Goal: Task Accomplishment & Management: Manage account settings

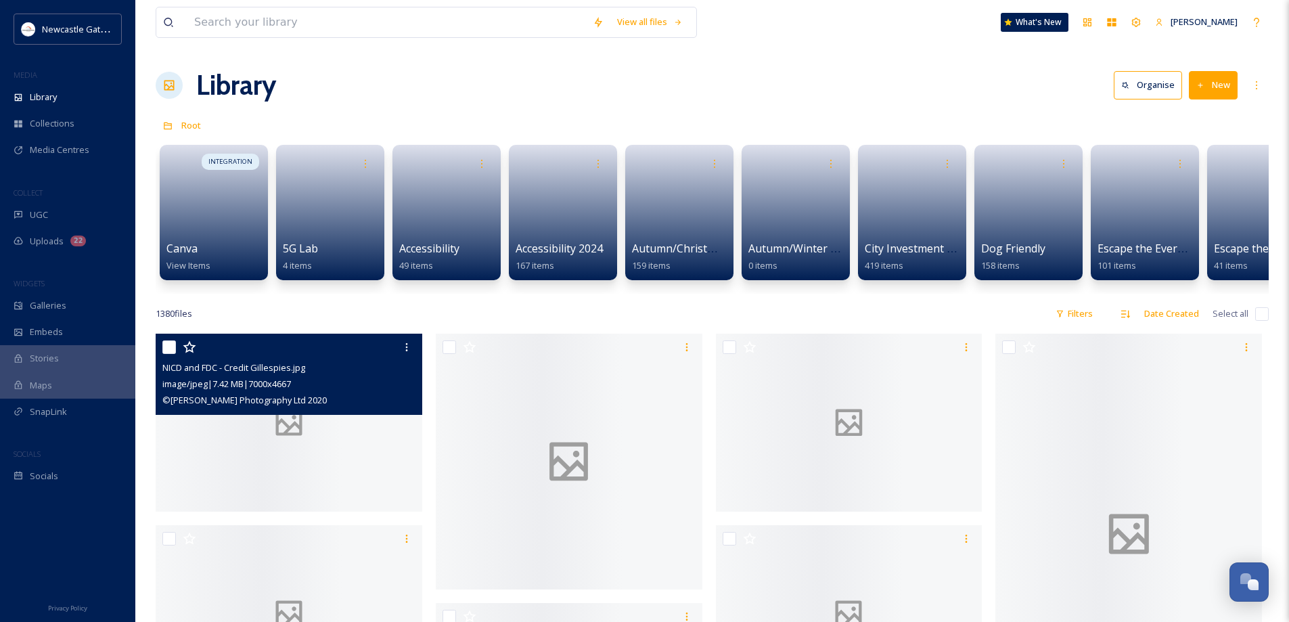
scroll to position [2845, 0]
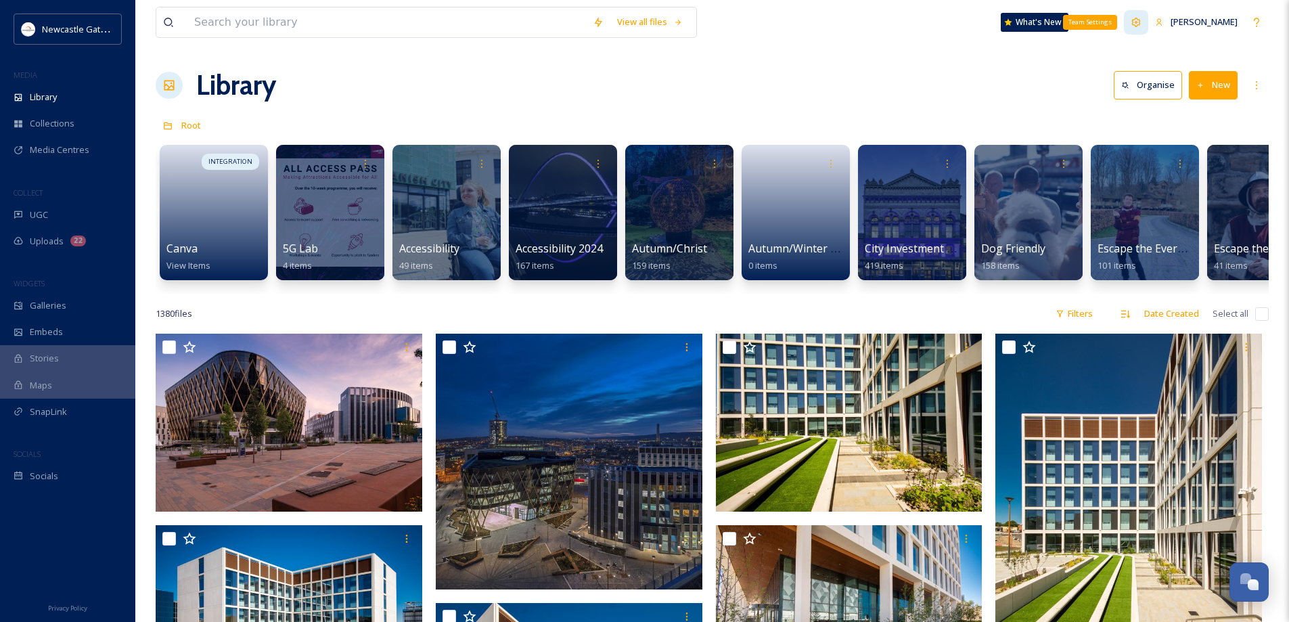
click at [1133, 20] on icon at bounding box center [1136, 22] width 11 height 11
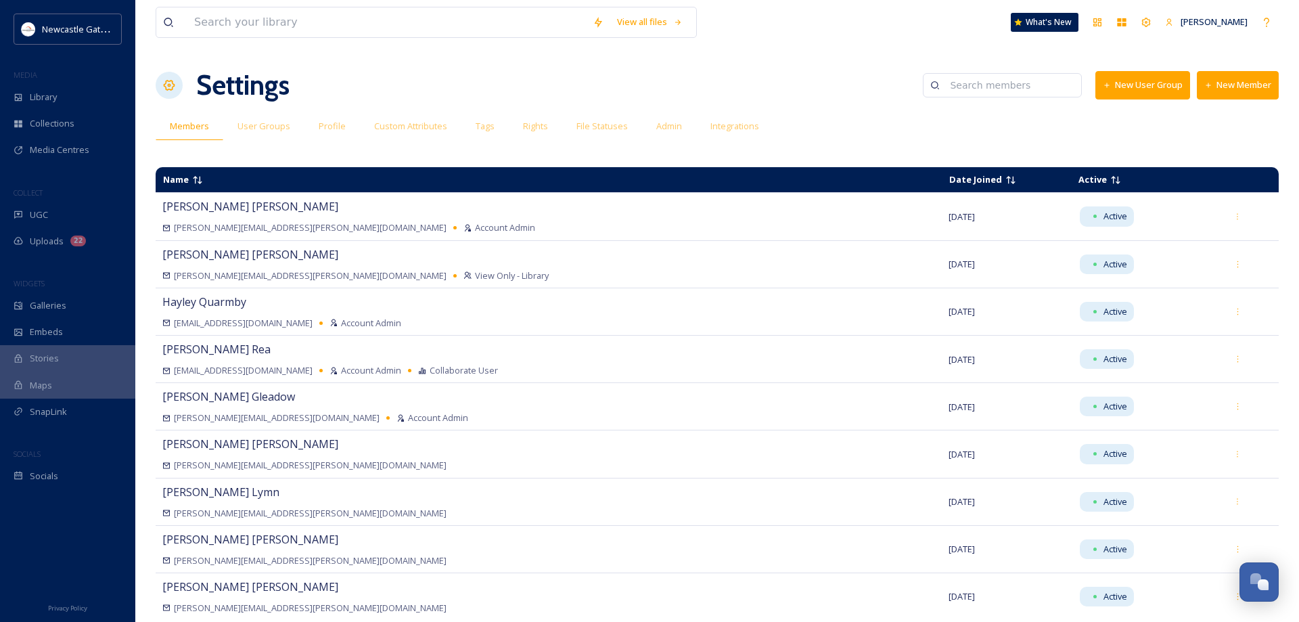
click at [1242, 83] on button "New Member" at bounding box center [1238, 85] width 82 height 28
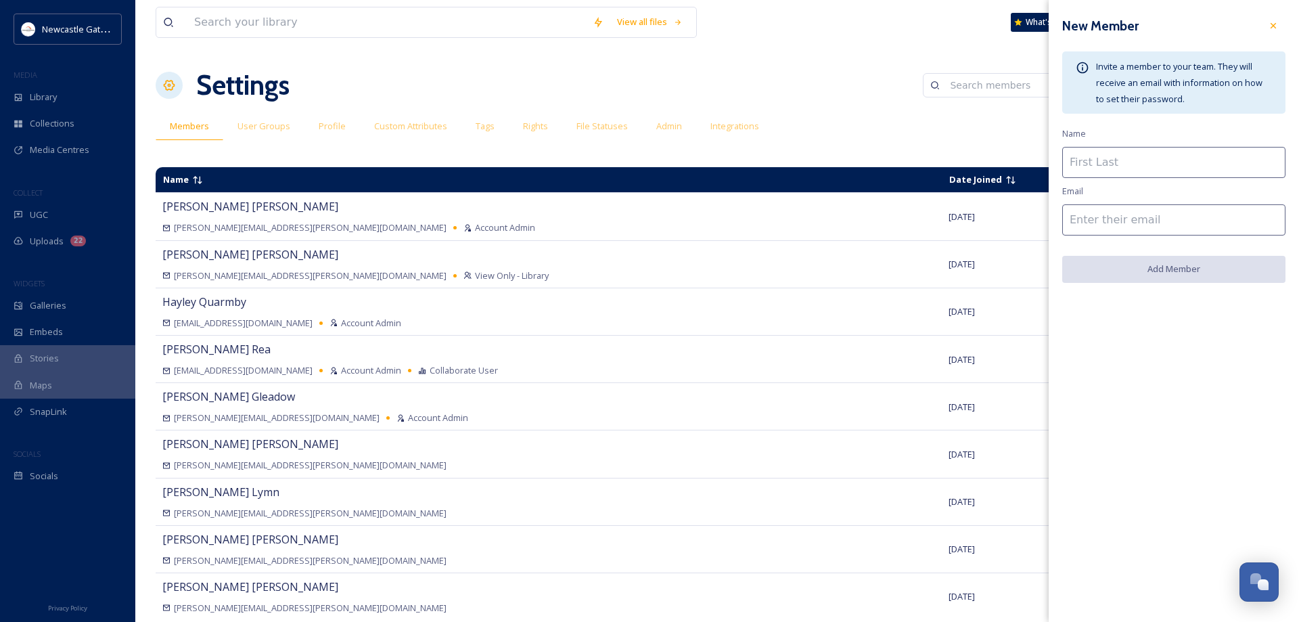
click at [1108, 158] on input at bounding box center [1174, 162] width 223 height 31
type input "[PERSON_NAME]"
click at [1113, 215] on input at bounding box center [1174, 219] width 223 height 31
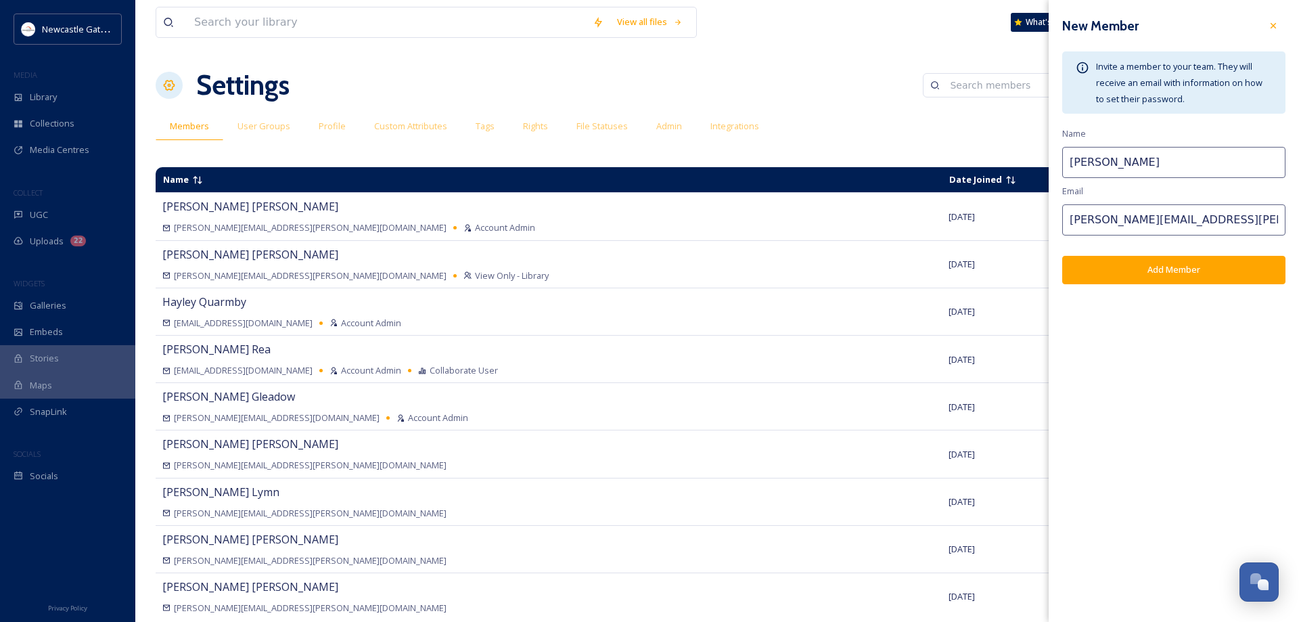
type input "[PERSON_NAME][EMAIL_ADDRESS][PERSON_NAME][DOMAIN_NAME]"
click at [1146, 273] on button "Add Member" at bounding box center [1174, 270] width 223 height 28
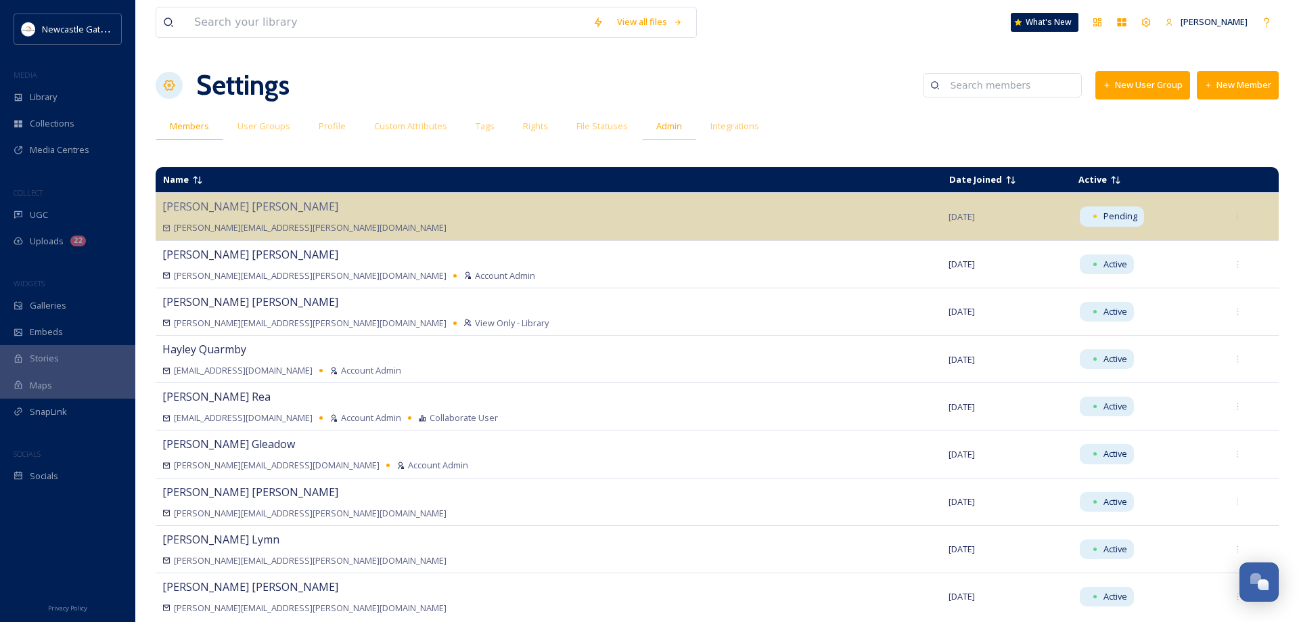
click at [676, 127] on span "Admin" at bounding box center [669, 126] width 26 height 13
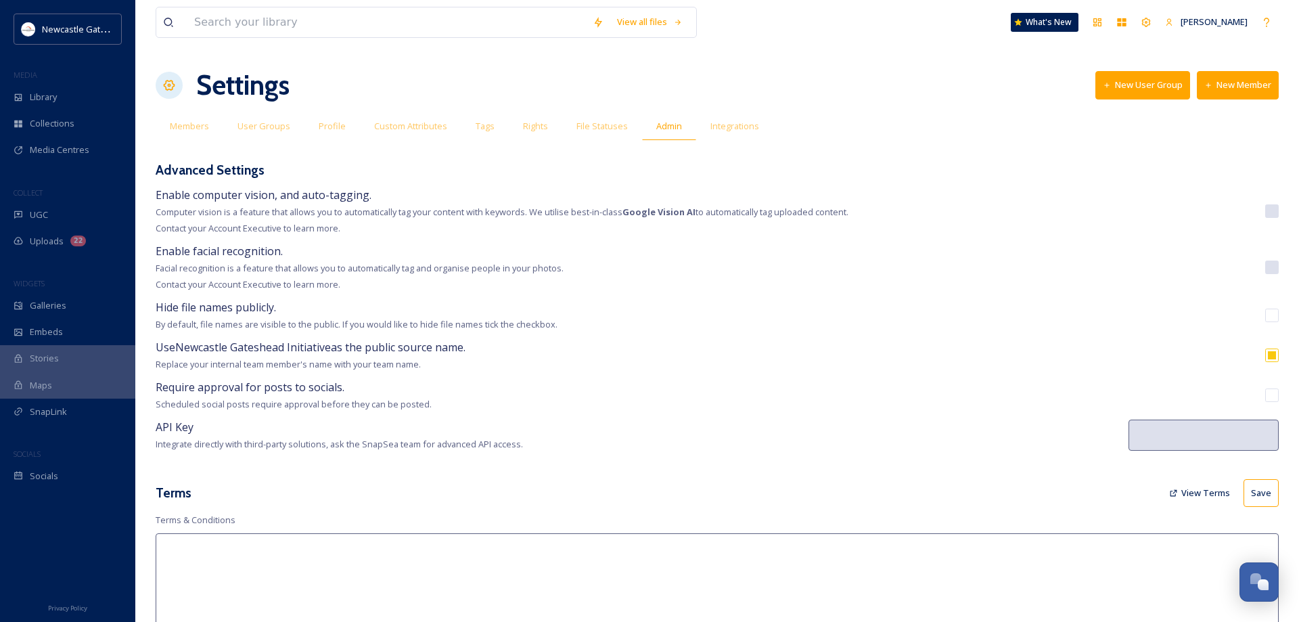
type textarea "NewcastleGateshead Initiative (NGI) contacts social media users to request perm…"
type textarea "Lor ipsumd sitam co Adipiscin Elitseddo Eiusmodtem inc utl etdolor magnaaliq, e…"
type textarea "Lorem ips Dolorsitam - Conse Adipis (Eli seddoeius temp) Incid utl Etdolorema a…"
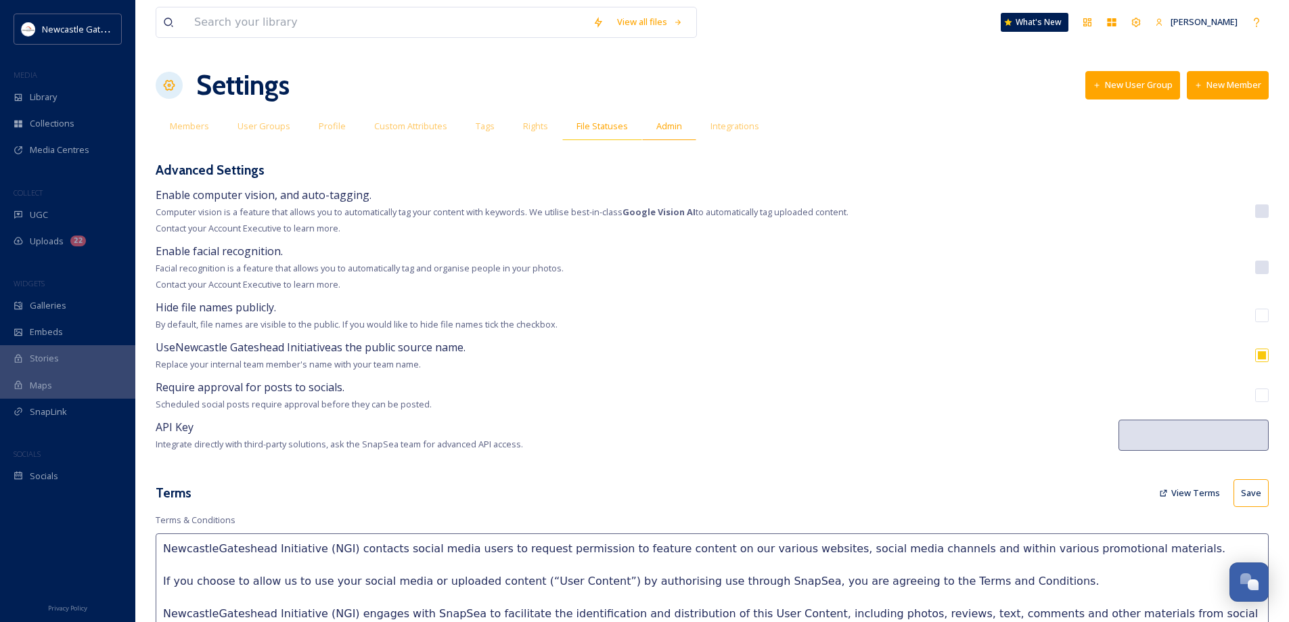
click at [598, 120] on span "File Statuses" at bounding box center [602, 126] width 51 height 13
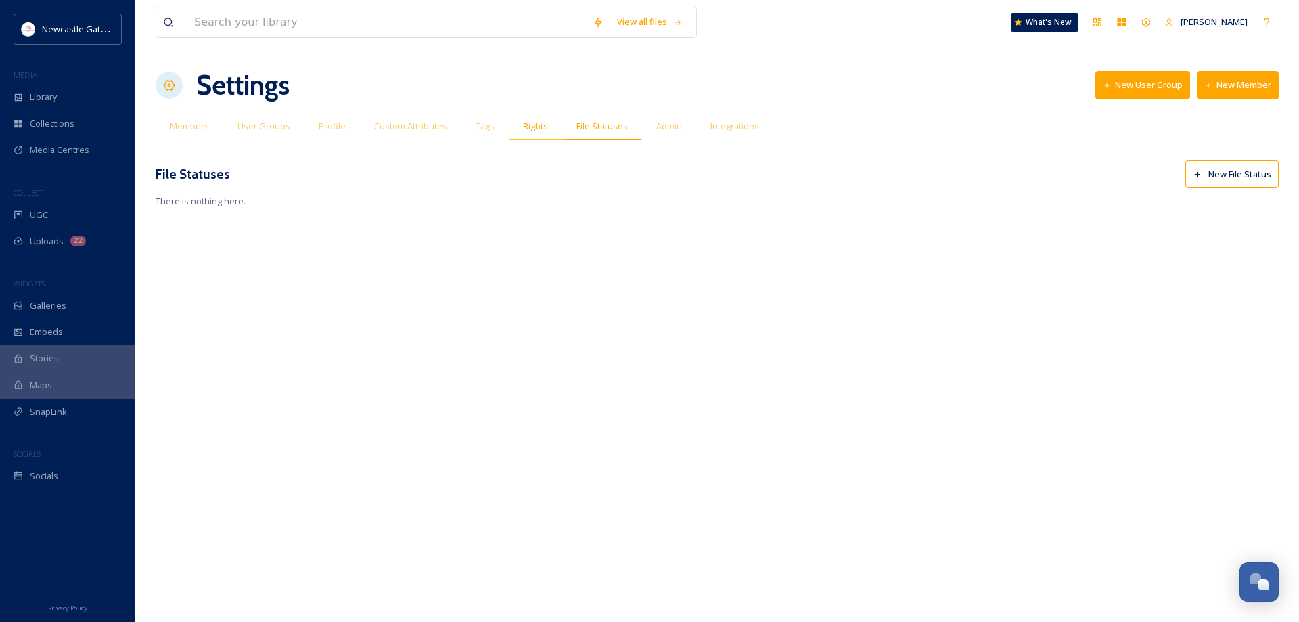
click at [535, 127] on span "Rights" at bounding box center [535, 126] width 25 height 13
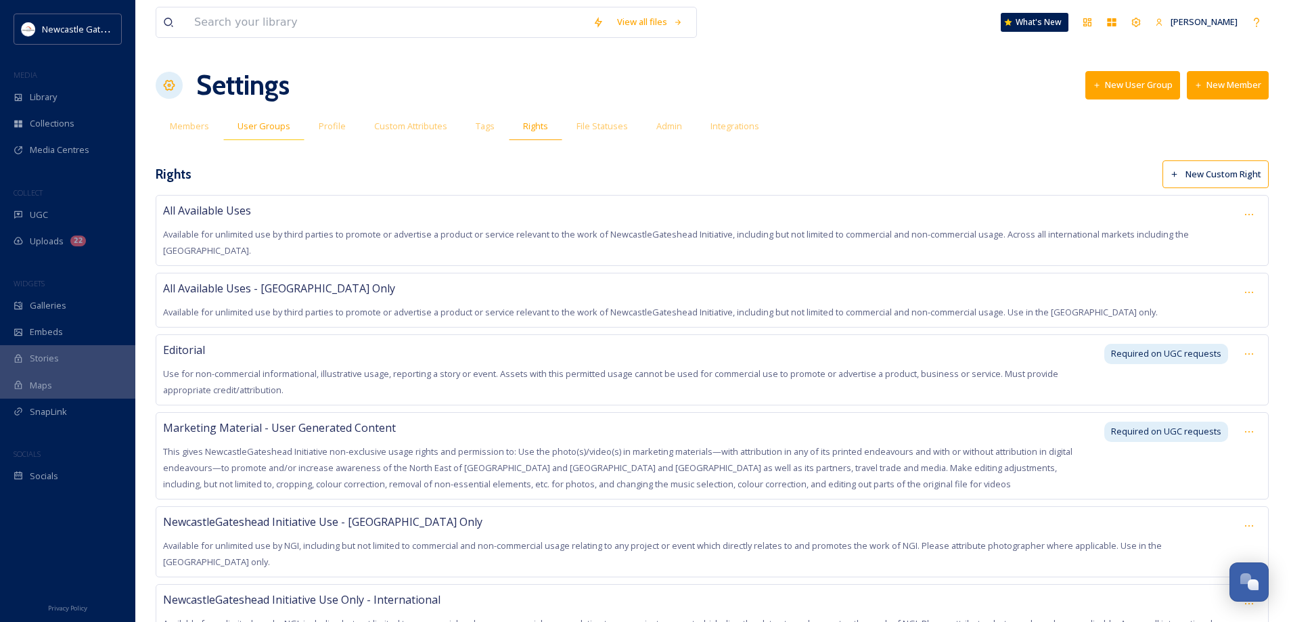
click at [265, 123] on span "User Groups" at bounding box center [264, 126] width 53 height 13
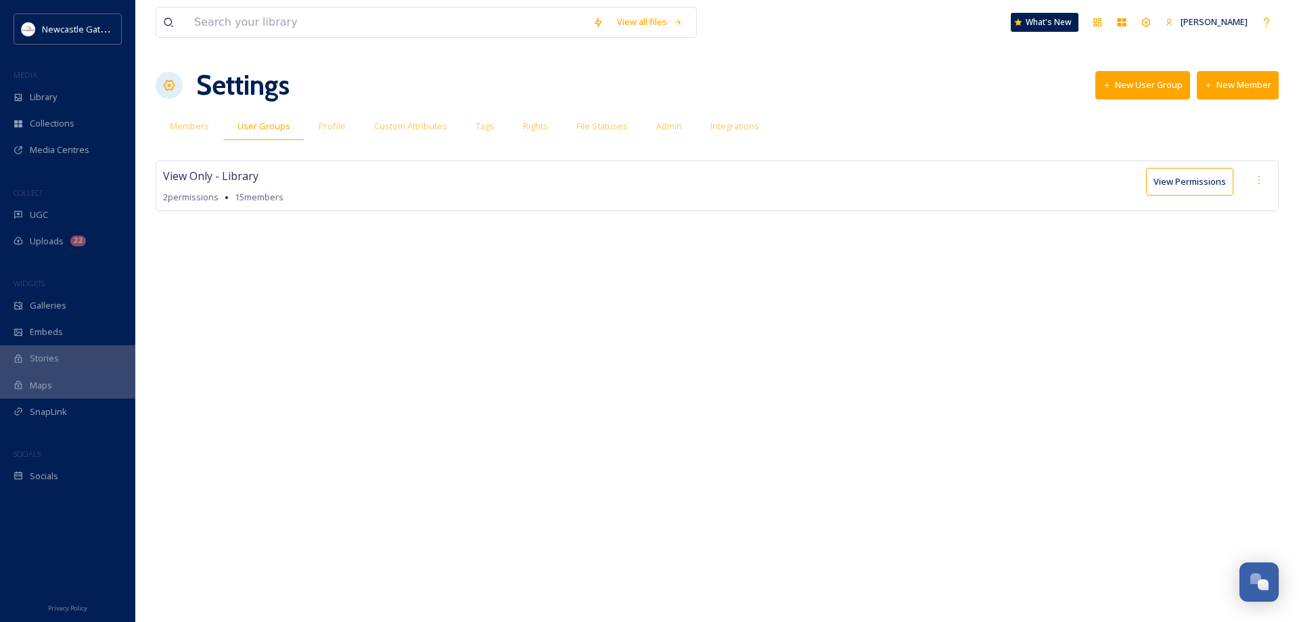
click at [1184, 179] on button "View Permissions" at bounding box center [1189, 182] width 87 height 28
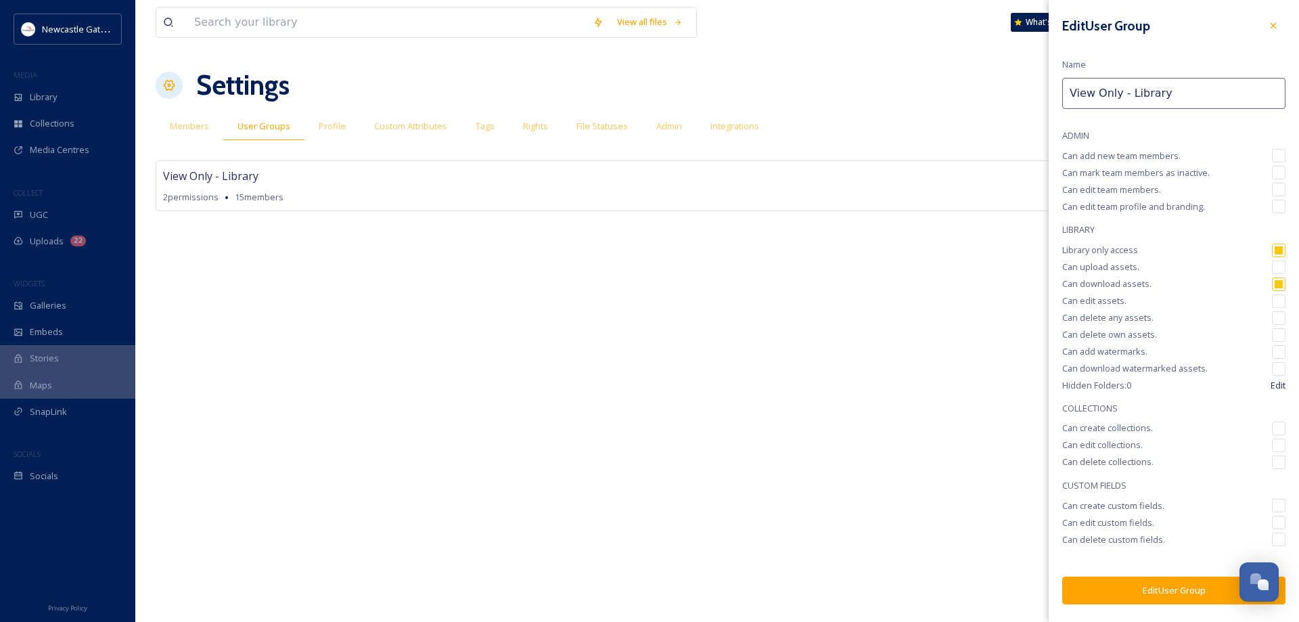
click at [952, 283] on div "View all files What's New [PERSON_NAME] Settings New User Group New Member Memb…" at bounding box center [717, 311] width 1164 height 622
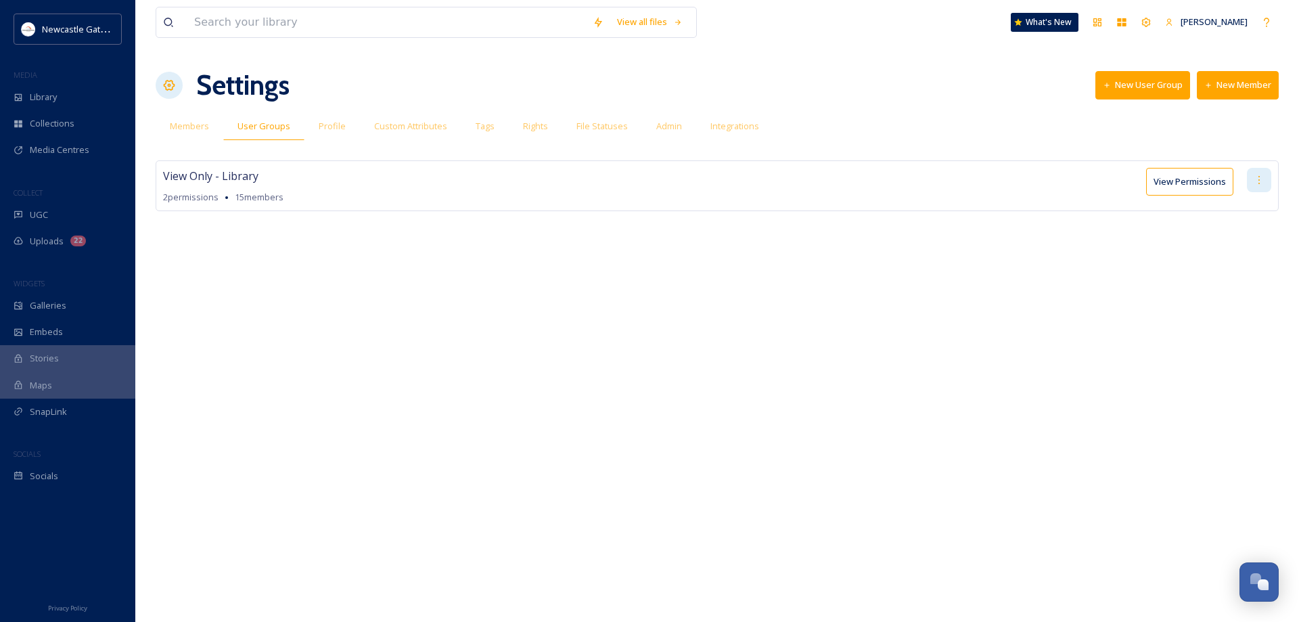
click at [1258, 178] on icon at bounding box center [1259, 180] width 11 height 11
click at [192, 175] on span "View Only - Library" at bounding box center [210, 176] width 95 height 16
click at [183, 129] on span "Members" at bounding box center [189, 126] width 39 height 13
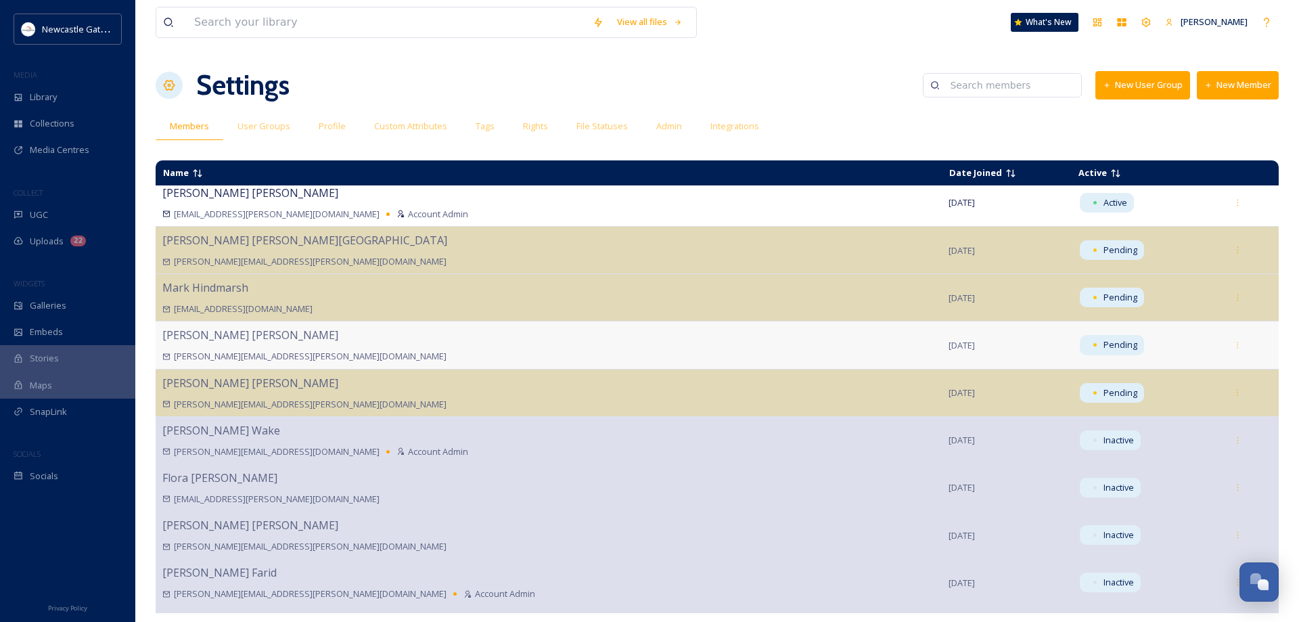
scroll to position [947, 0]
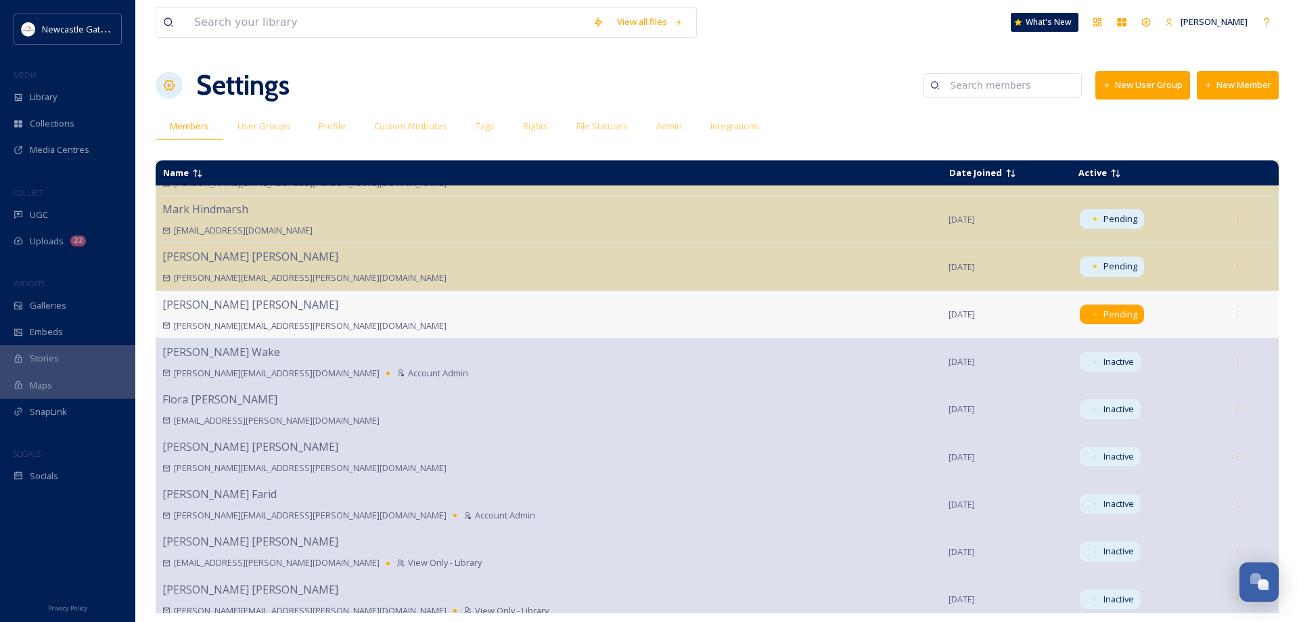
click at [1104, 315] on span "Pending" at bounding box center [1121, 314] width 34 height 13
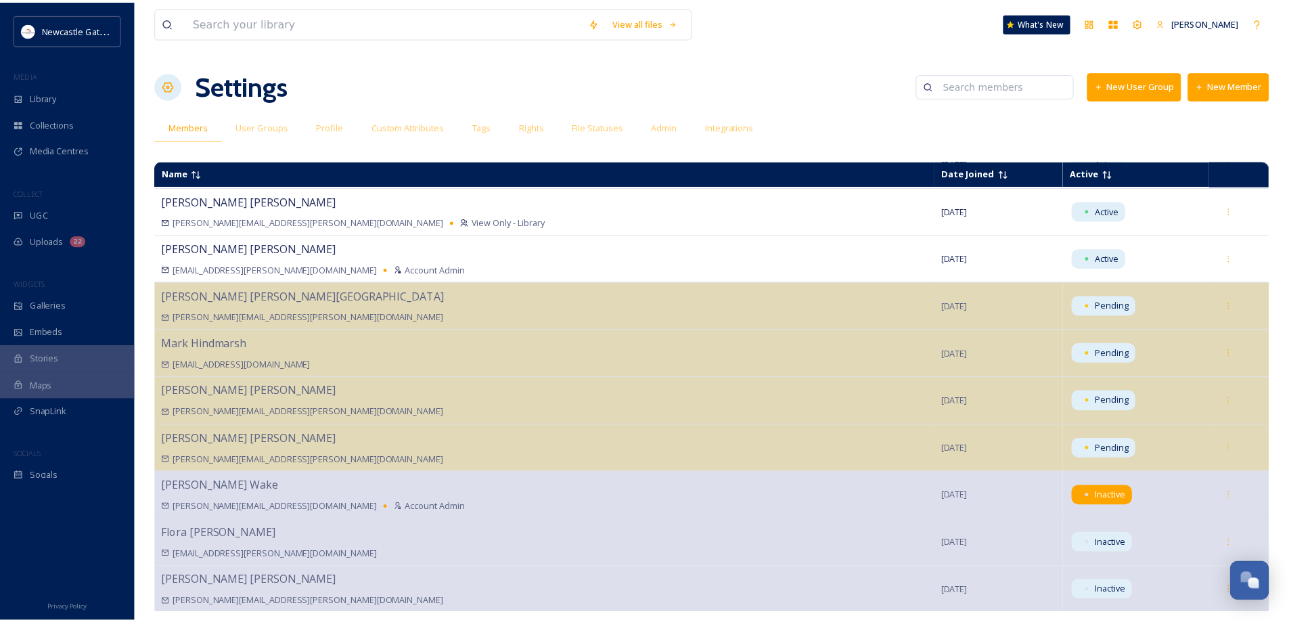
scroll to position [812, 0]
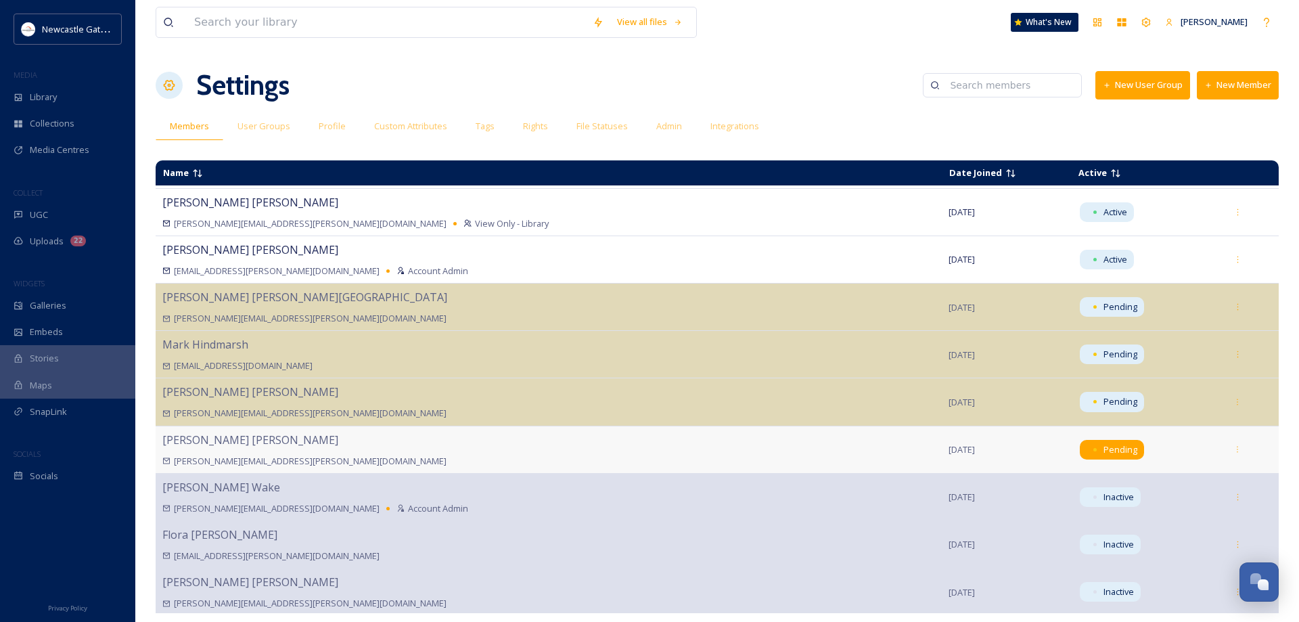
click at [1104, 449] on span "Pending" at bounding box center [1121, 449] width 34 height 13
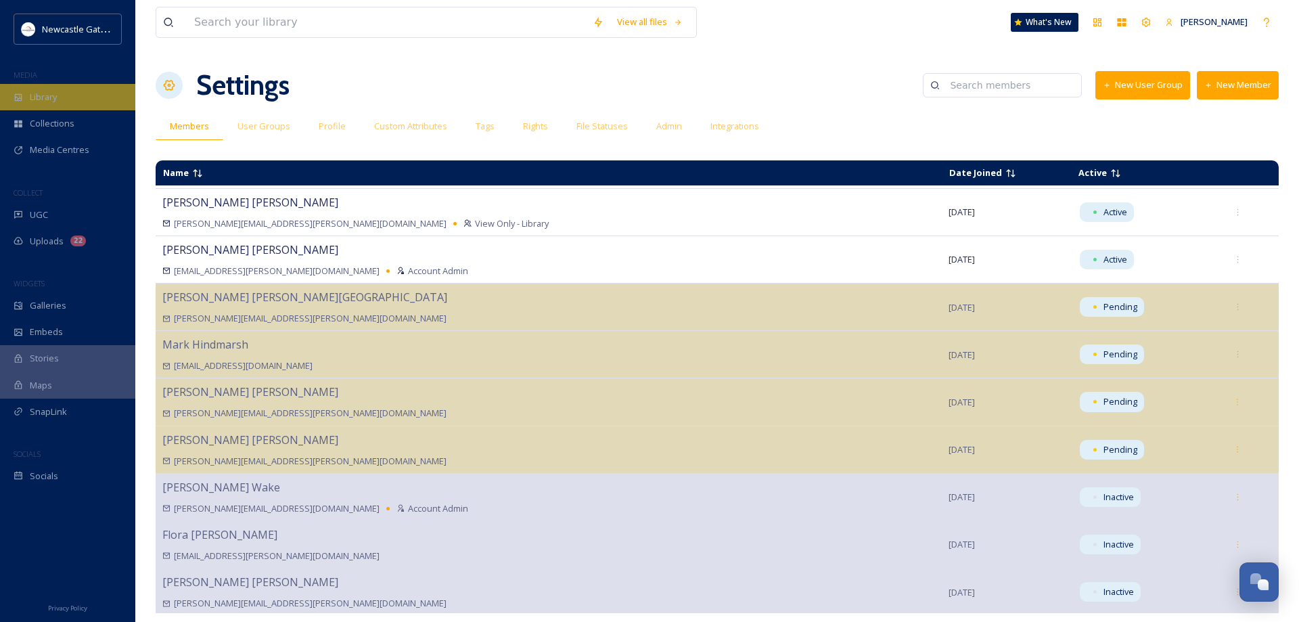
click at [39, 99] on span "Library" at bounding box center [43, 97] width 27 height 13
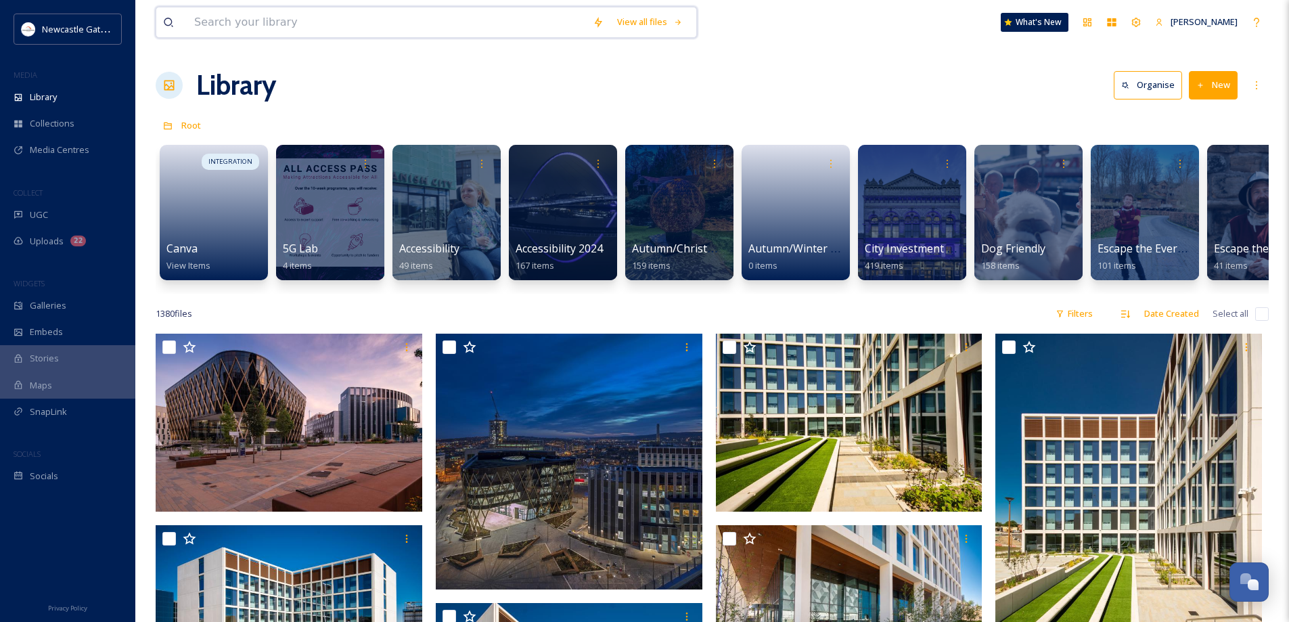
click at [258, 20] on input at bounding box center [386, 22] width 399 height 30
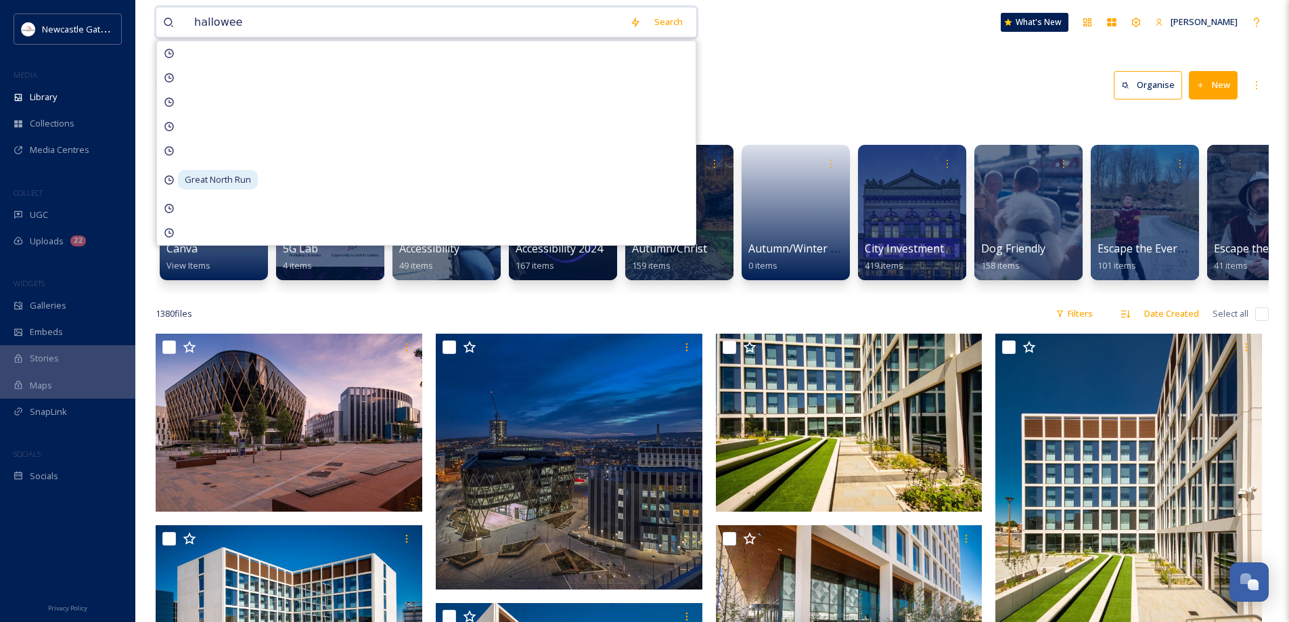
type input "[DATE]"
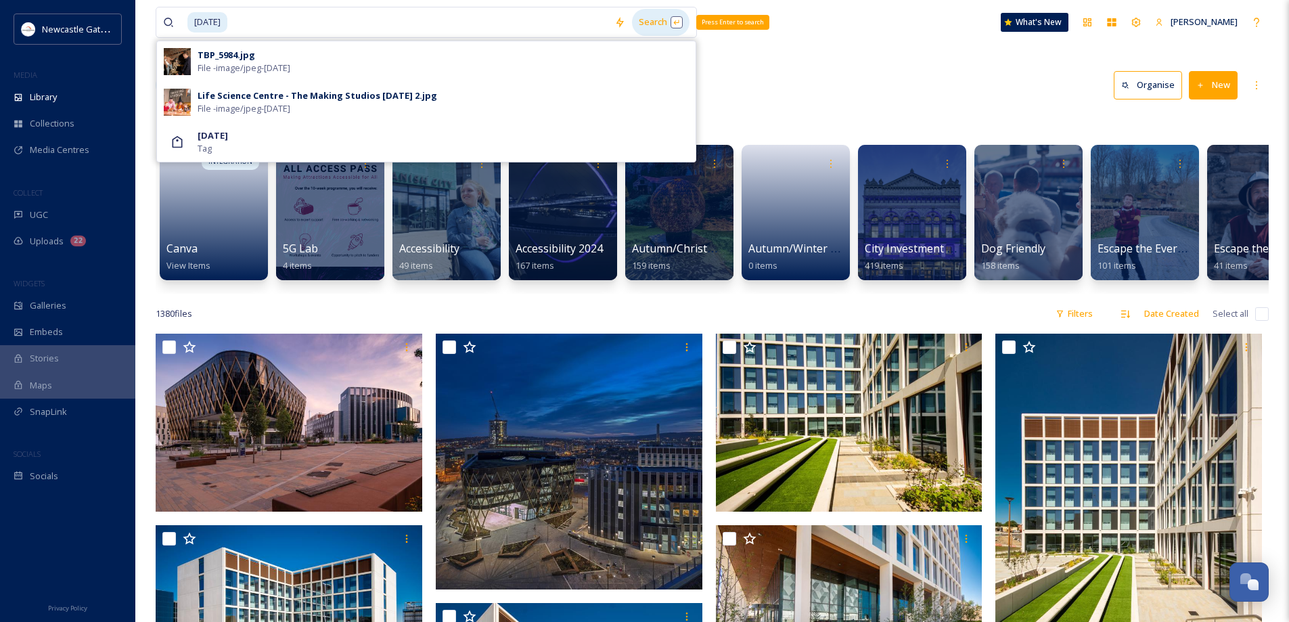
click at [647, 25] on div "Search Press Enter to search" at bounding box center [661, 22] width 58 height 26
